Goal: Transaction & Acquisition: Book appointment/travel/reservation

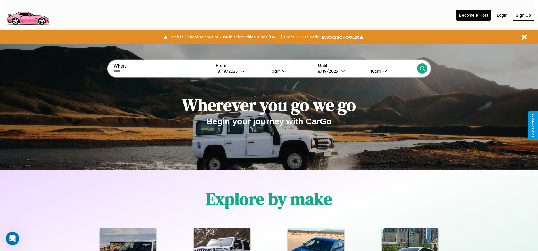
click at [523, 15] on button "Sign Up" at bounding box center [523, 15] width 21 height 11
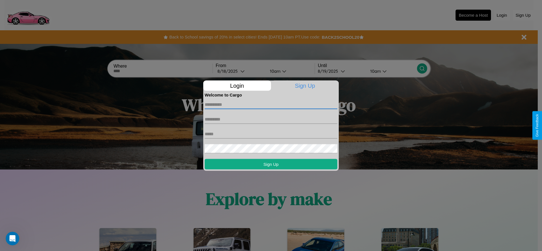
click at [271, 105] on input "text" at bounding box center [271, 104] width 133 height 9
type input "******"
click at [271, 119] on input "text" at bounding box center [271, 119] width 133 height 9
type input "******"
click at [271, 134] on input "text" at bounding box center [271, 134] width 133 height 9
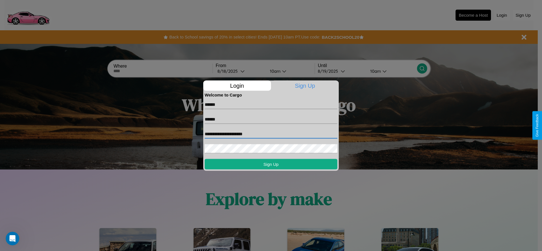
type input "**********"
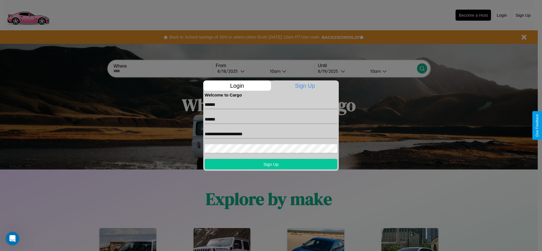
click at [271, 164] on button "Sign Up" at bounding box center [271, 164] width 133 height 10
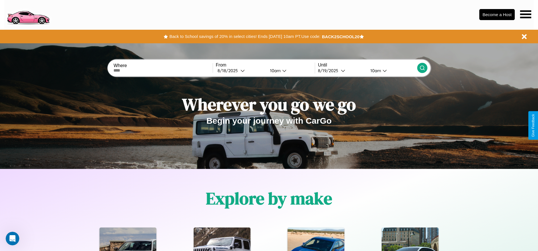
scroll to position [118, 0]
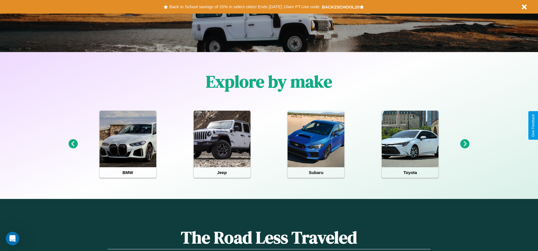
click at [73, 144] on icon at bounding box center [72, 143] width 9 height 9
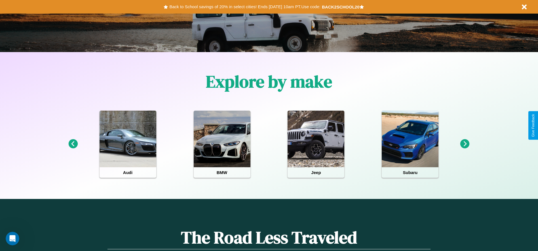
click at [465, 144] on icon at bounding box center [464, 143] width 9 height 9
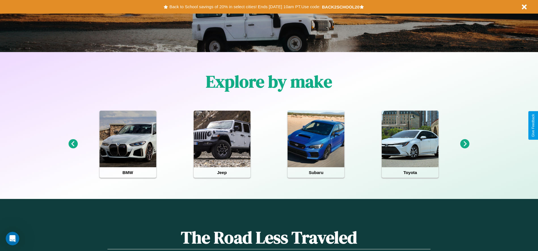
click at [465, 144] on icon at bounding box center [464, 143] width 9 height 9
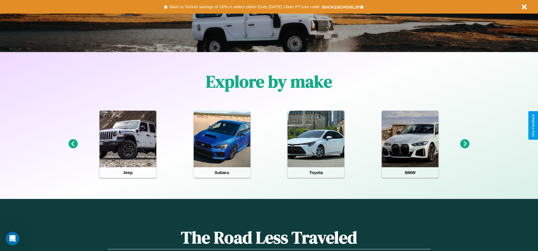
click at [465, 144] on icon at bounding box center [464, 143] width 9 height 9
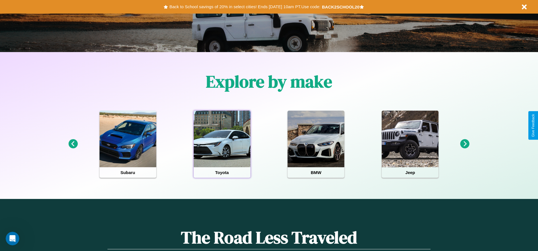
click at [222, 144] on div at bounding box center [222, 139] width 57 height 57
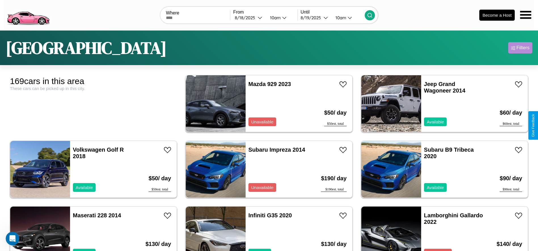
click at [520, 48] on div "Filters" at bounding box center [522, 48] width 13 height 6
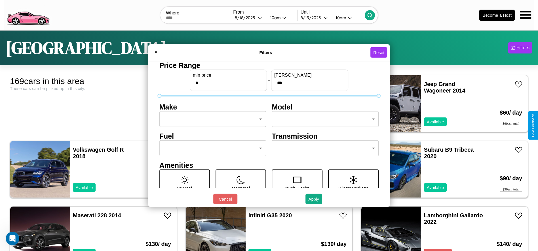
click at [211, 119] on body "CarGo Where From 8 / 18 / 2025 10am Until 8 / 19 / 2025 10am Become a Host Lond…" at bounding box center [269, 143] width 538 height 287
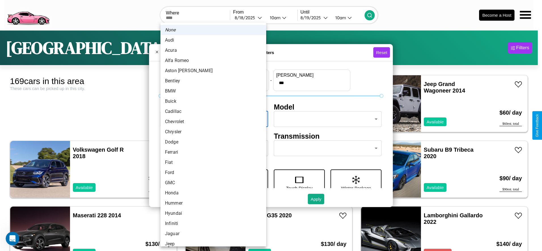
click at [211, 91] on li "BMW" at bounding box center [213, 91] width 106 height 10
type input "***"
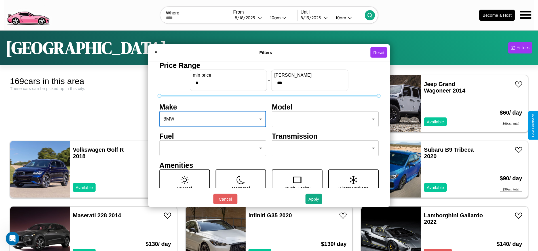
scroll to position [24, 0]
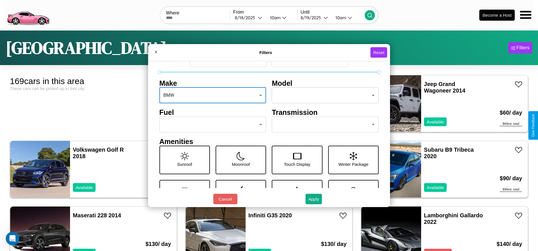
click at [211, 125] on body "CarGo Where From 8 / 18 / 2025 10am Until 8 / 19 / 2025 10am Become a Host Lond…" at bounding box center [269, 143] width 538 height 287
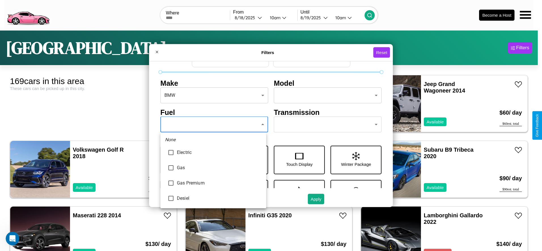
type input "********"
click at [213, 125] on div at bounding box center [271, 125] width 542 height 251
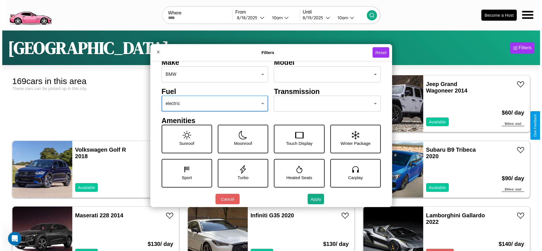
scroll to position [79, 0]
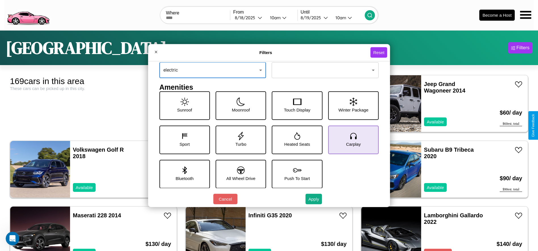
click at [350, 140] on icon at bounding box center [353, 136] width 9 height 9
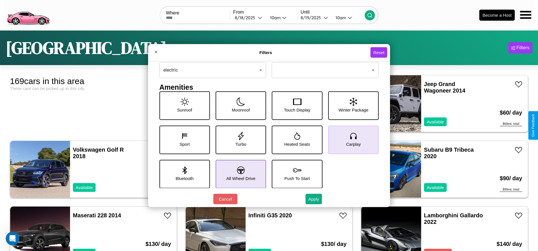
click at [239, 174] on icon at bounding box center [241, 171] width 8 height 8
click at [314, 199] on button "Apply" at bounding box center [313, 199] width 16 height 10
